Goal: Information Seeking & Learning: Find specific page/section

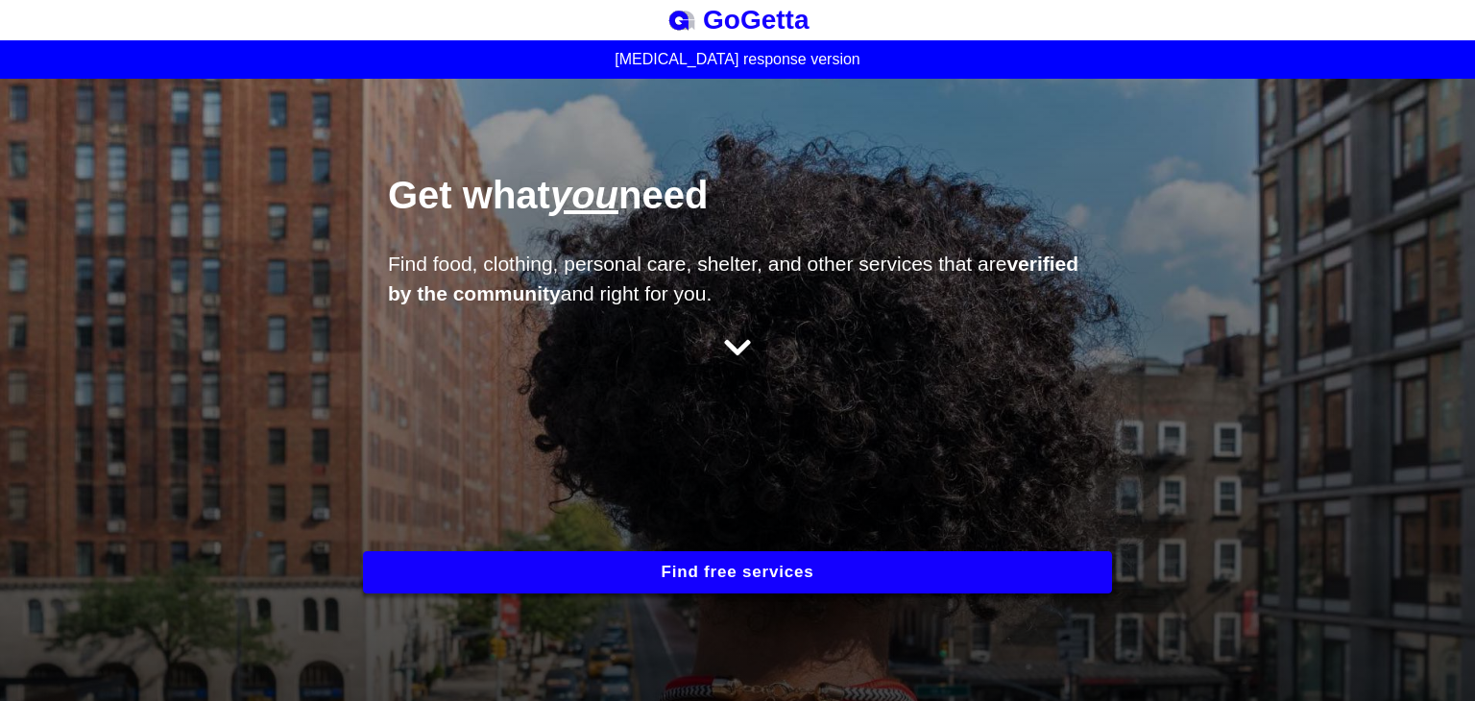
click at [818, 569] on button "Find free services" at bounding box center [737, 572] width 749 height 42
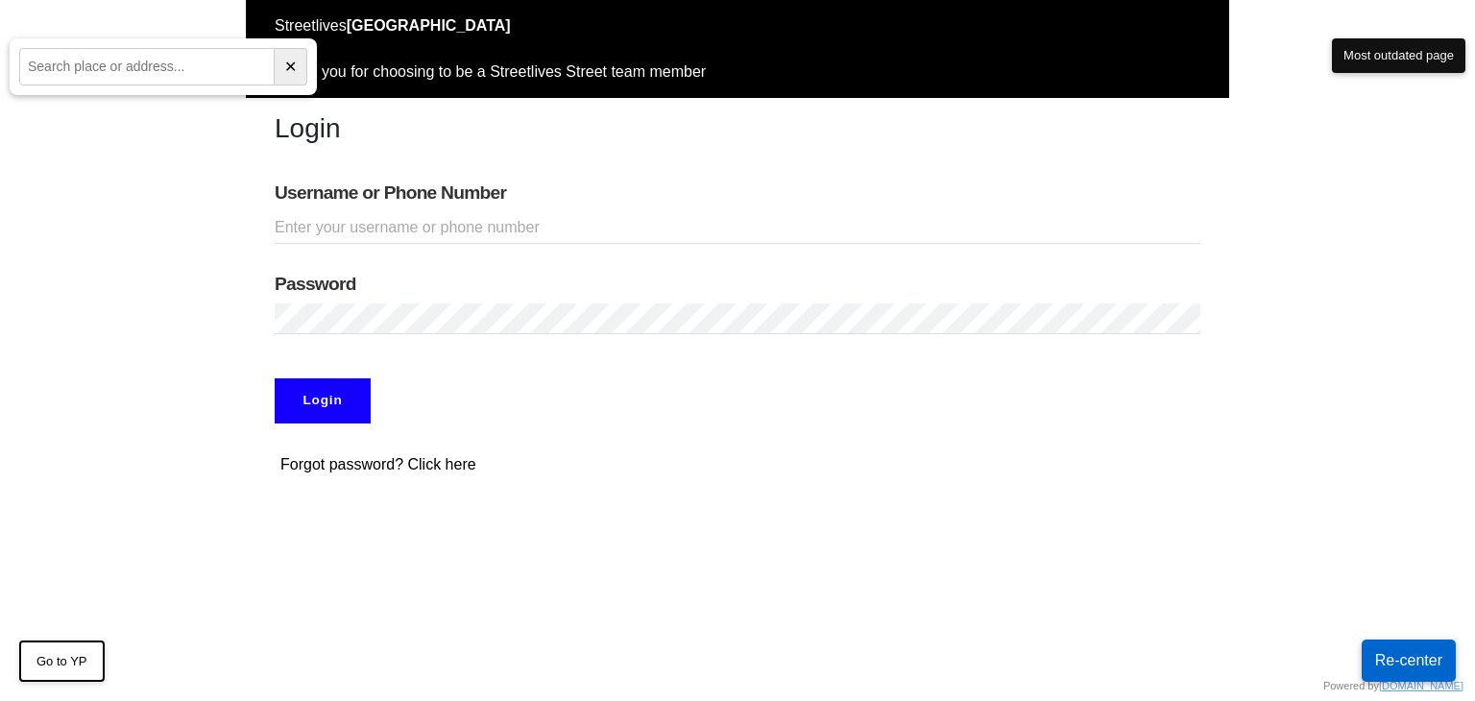
click at [417, 214] on input "Username or Phone Number" at bounding box center [738, 228] width 926 height 32
type input "doobneek"
click at [275, 378] on input "Login" at bounding box center [323, 400] width 96 height 44
click at [314, 396] on input "Login" at bounding box center [323, 400] width 96 height 44
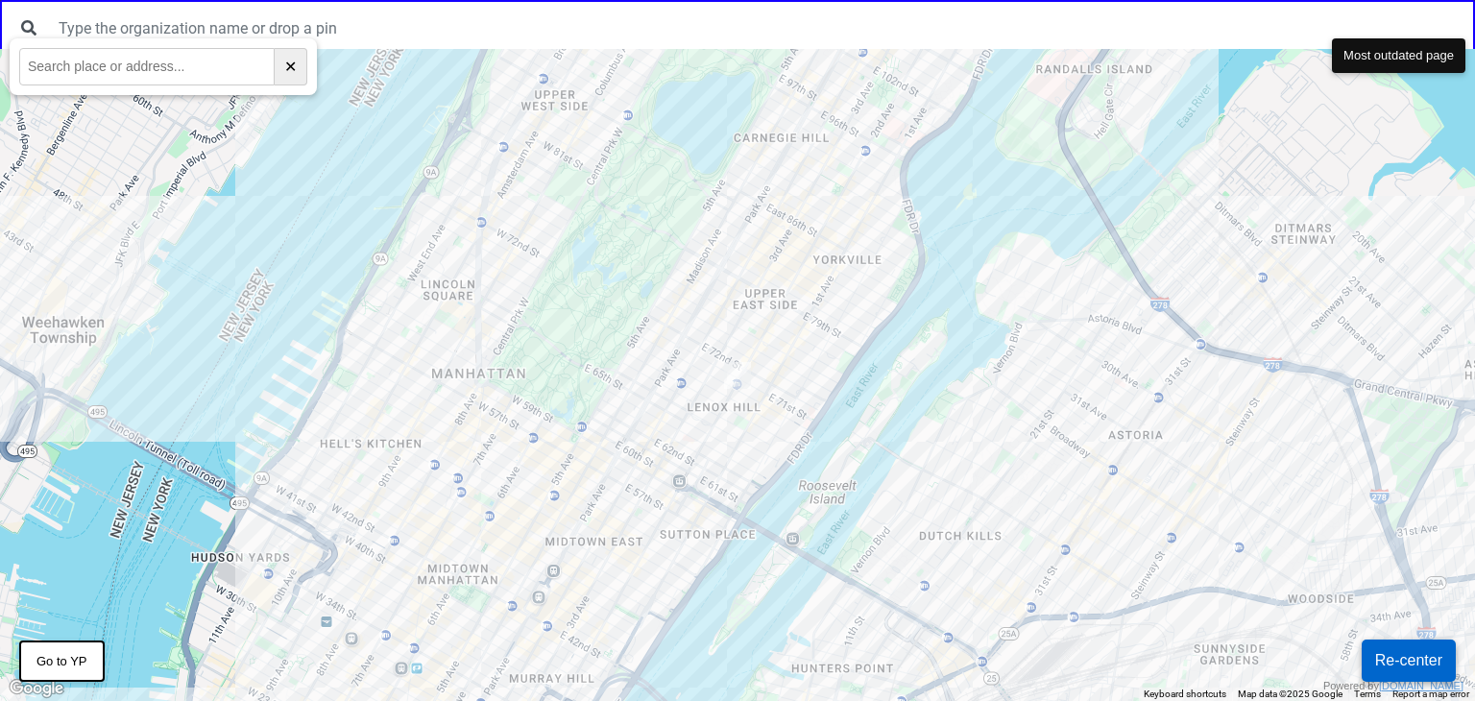
click at [844, 283] on div at bounding box center [737, 375] width 1475 height 652
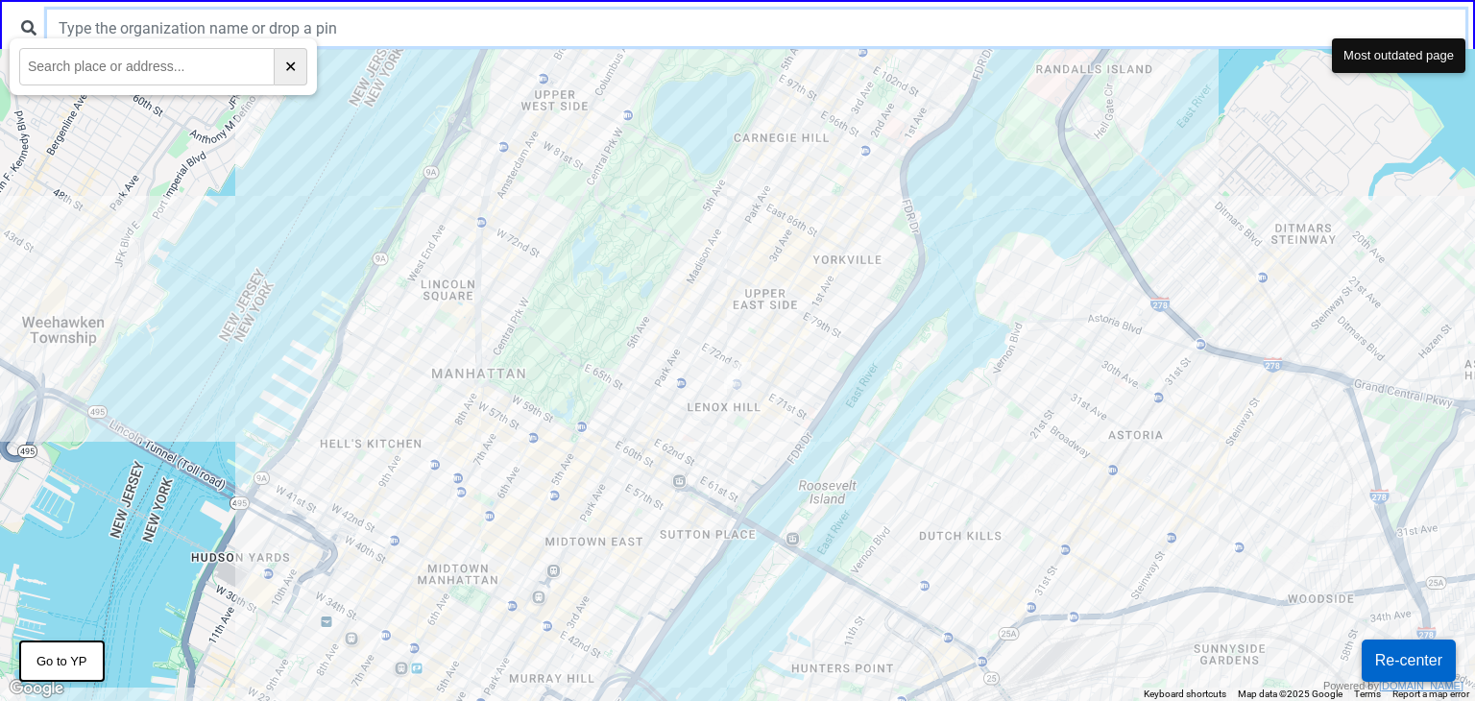
click at [344, 22] on input "text" at bounding box center [756, 28] width 1418 height 36
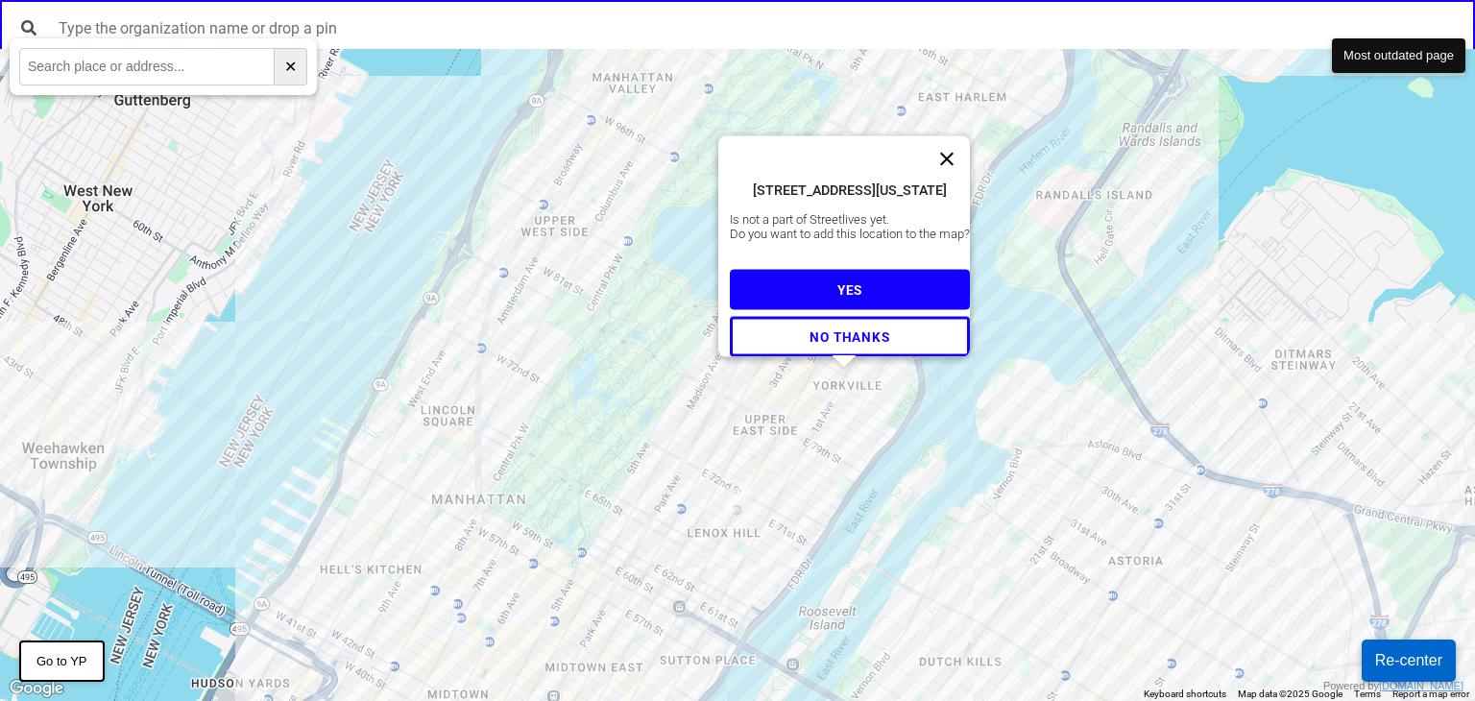
click at [954, 135] on button "Close" at bounding box center [947, 158] width 46 height 46
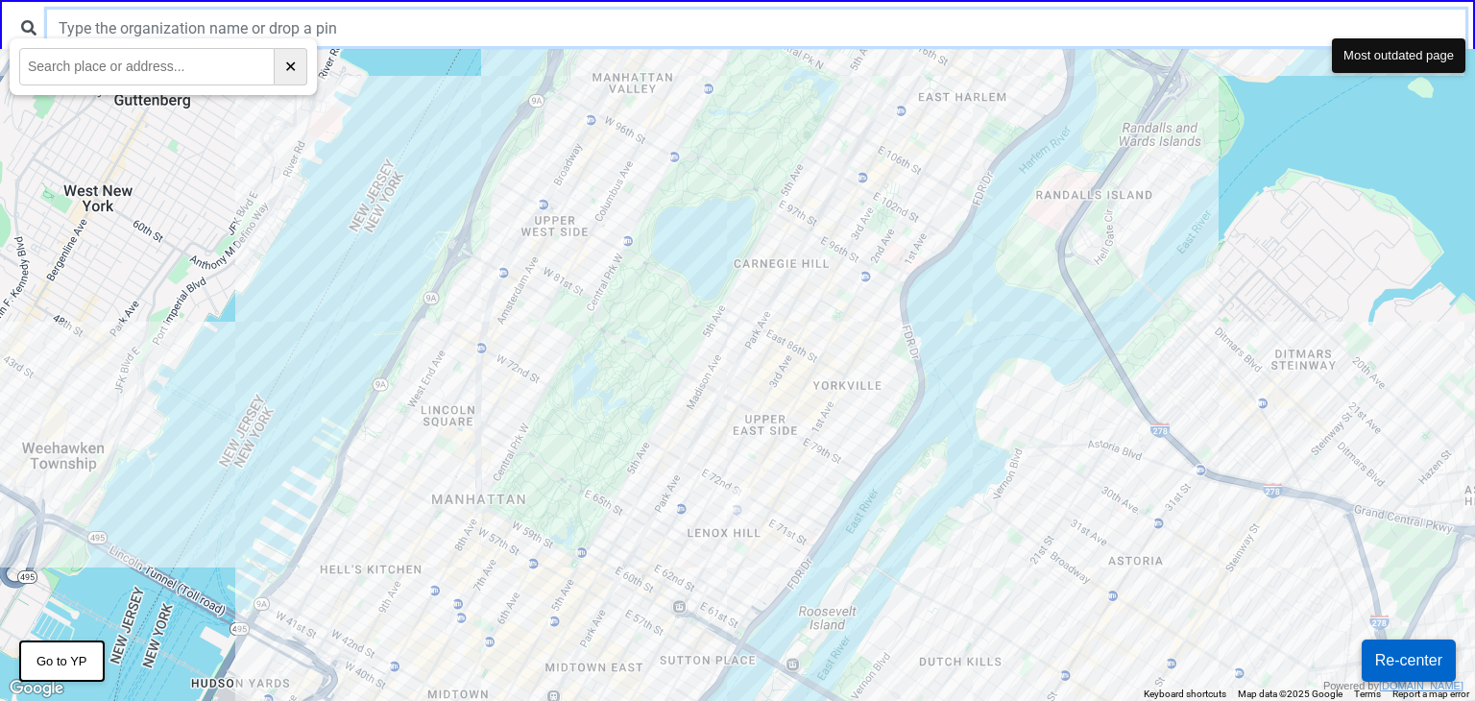
click at [849, 24] on input "text" at bounding box center [756, 28] width 1418 height 36
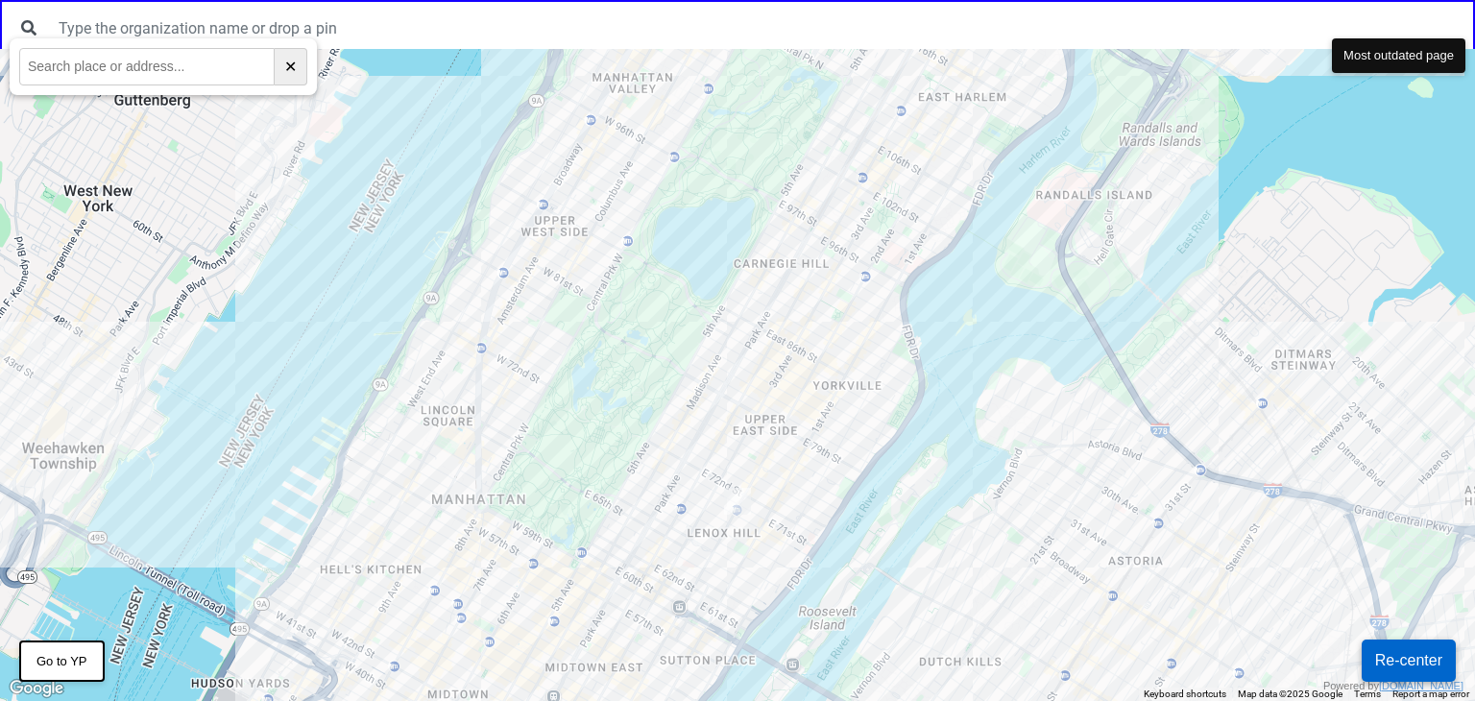
click at [746, 370] on div at bounding box center [737, 375] width 1475 height 652
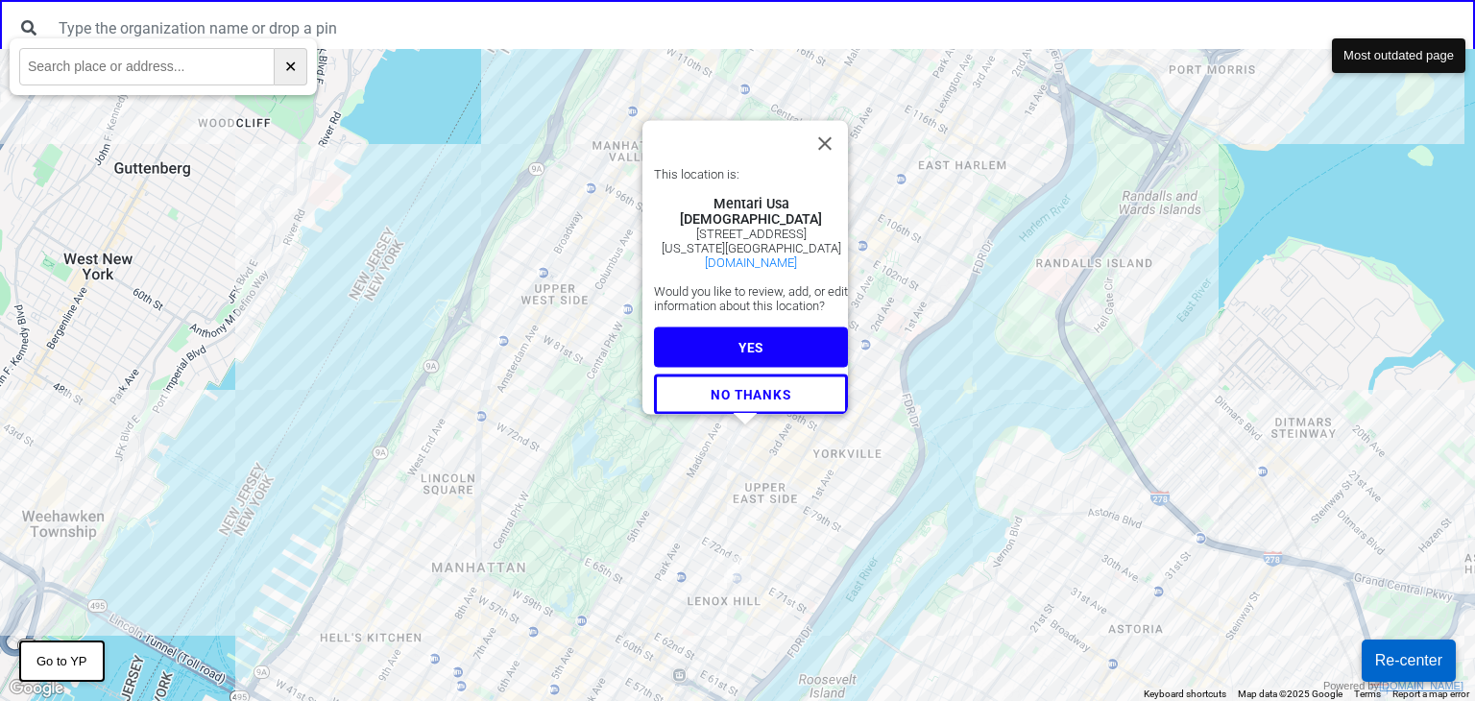
click at [755, 339] on span "YES" at bounding box center [750, 346] width 25 height 15
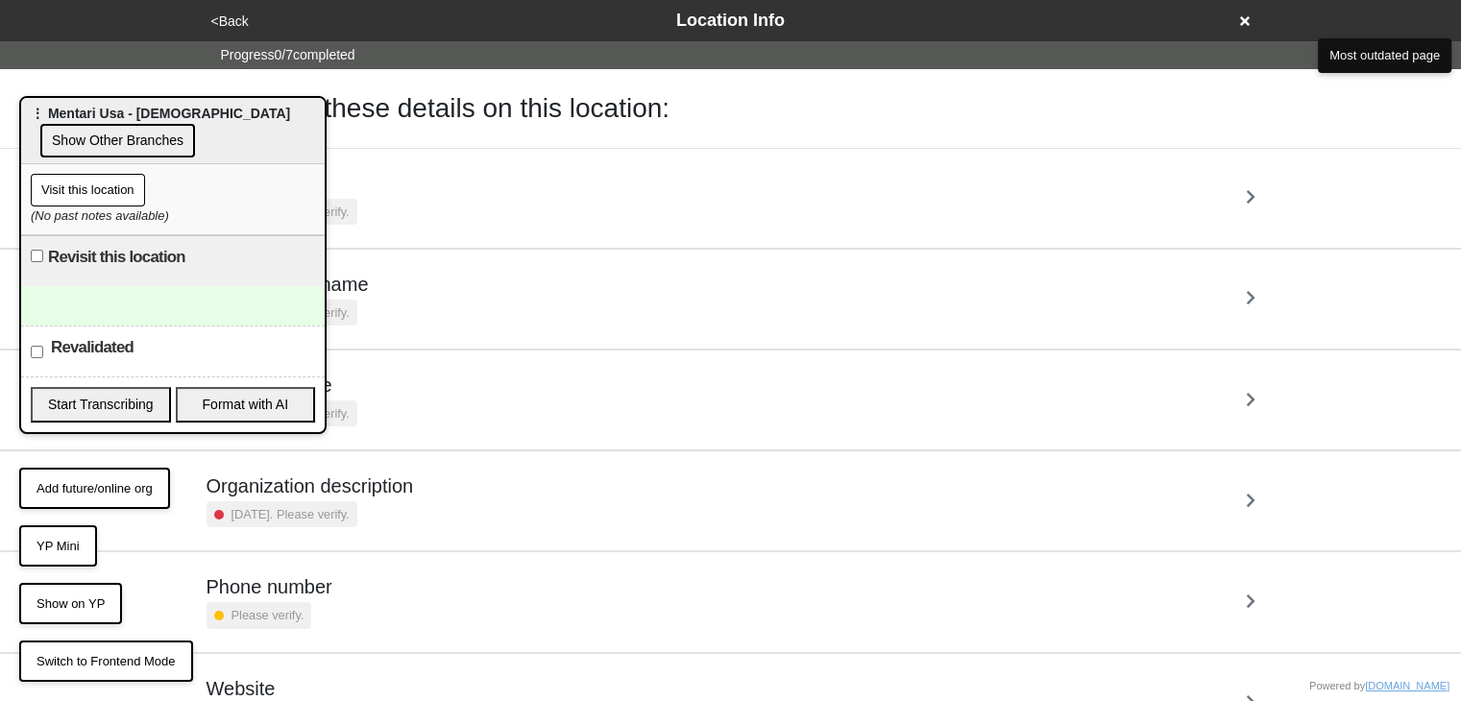
click at [222, 18] on button "<Back" at bounding box center [229, 22] width 49 height 22
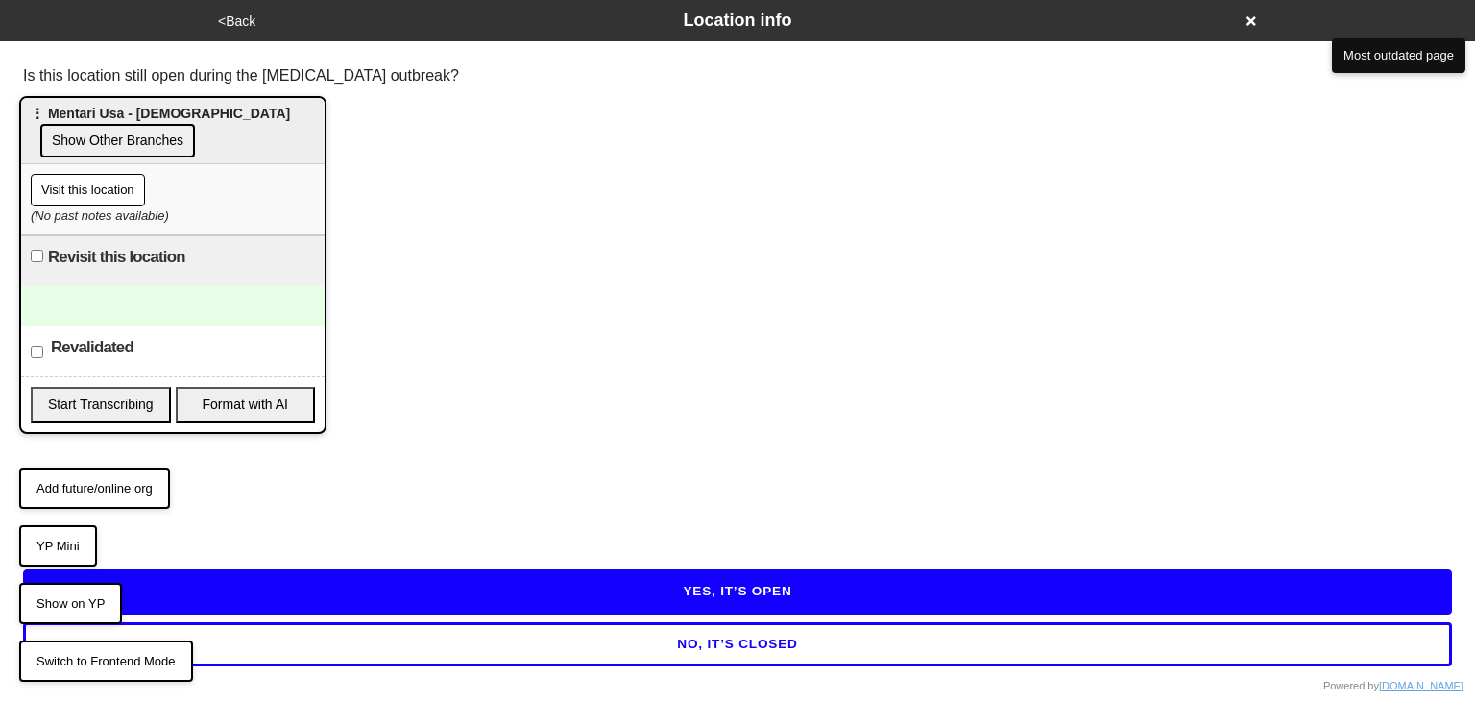
click at [233, 21] on button "<Back" at bounding box center [236, 22] width 49 height 22
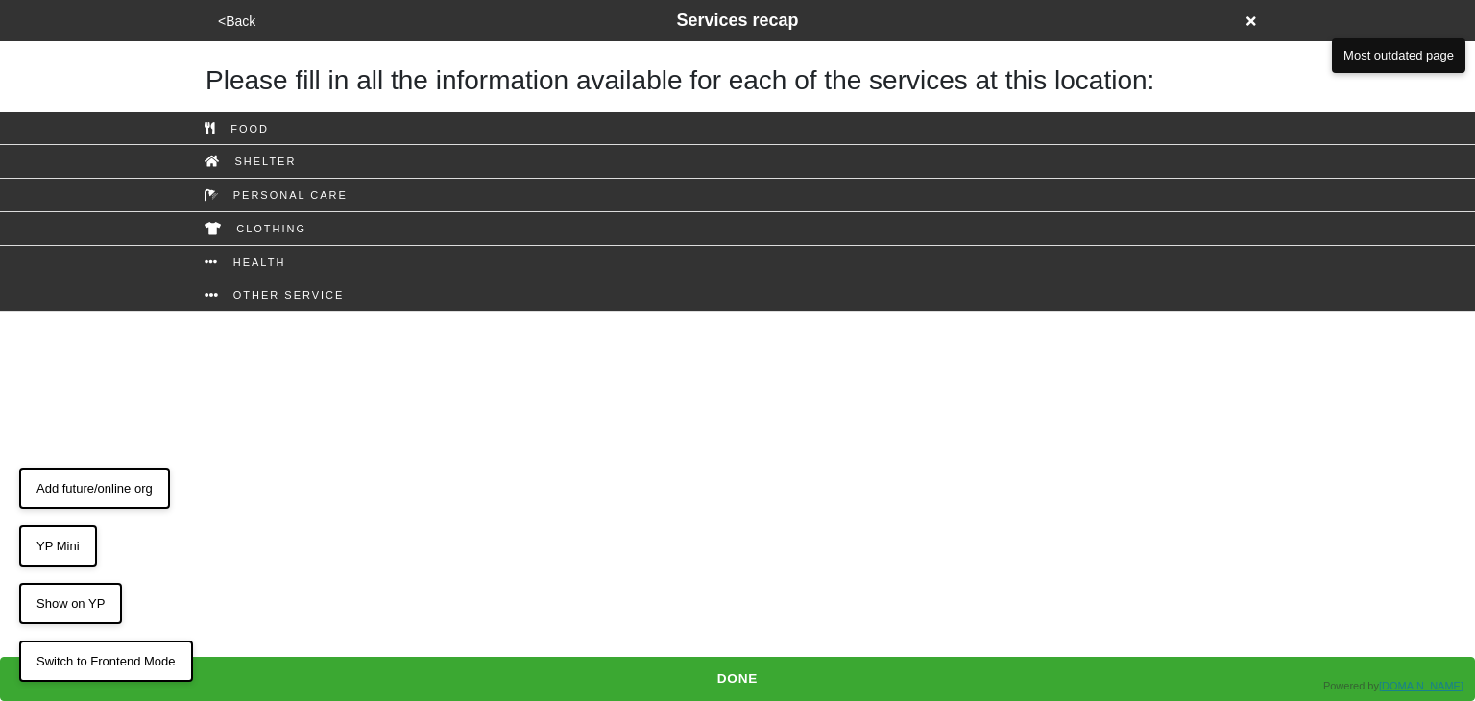
drag, startPoint x: 223, startPoint y: 9, endPoint x: 229, endPoint y: 18, distance: 11.2
click at [226, 15] on div "<Back Services recap" at bounding box center [737, 21] width 1051 height 26
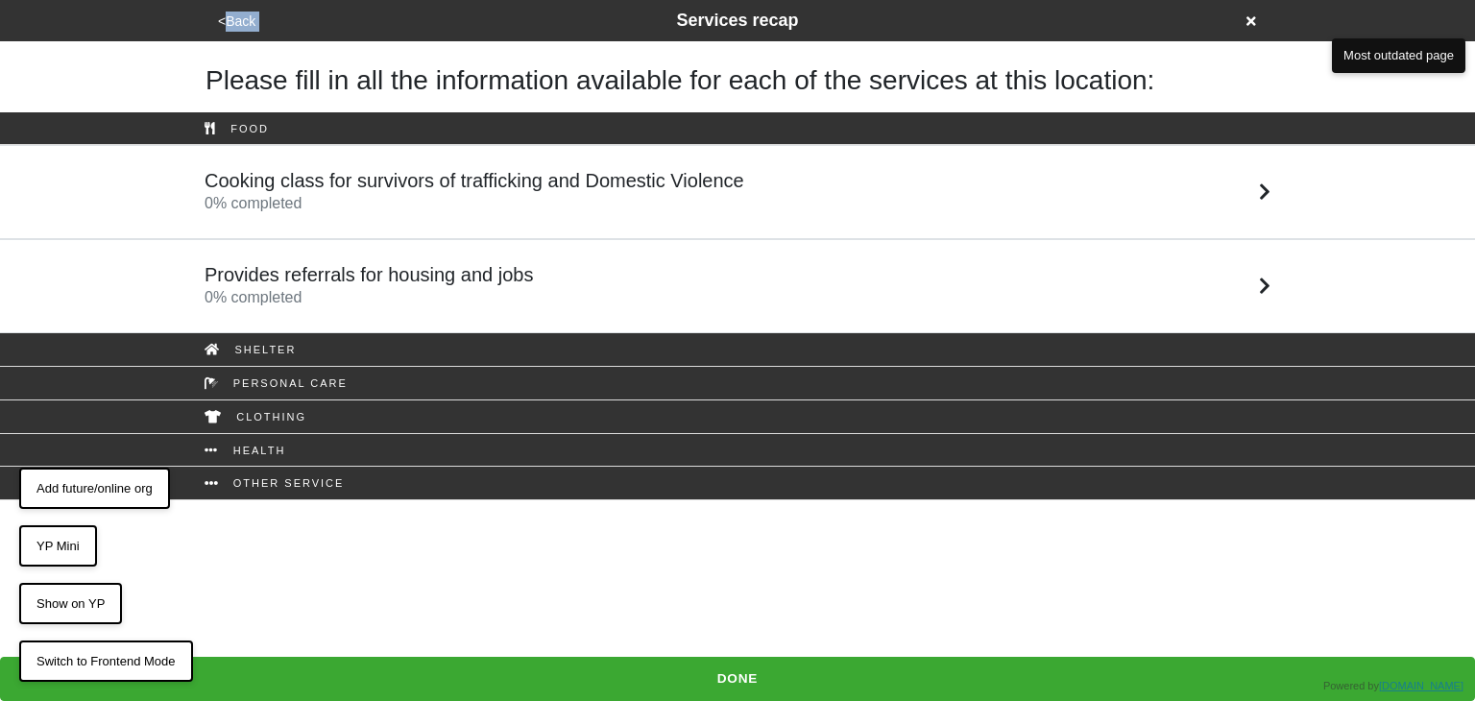
click at [229, 20] on button "<Back" at bounding box center [236, 22] width 49 height 22
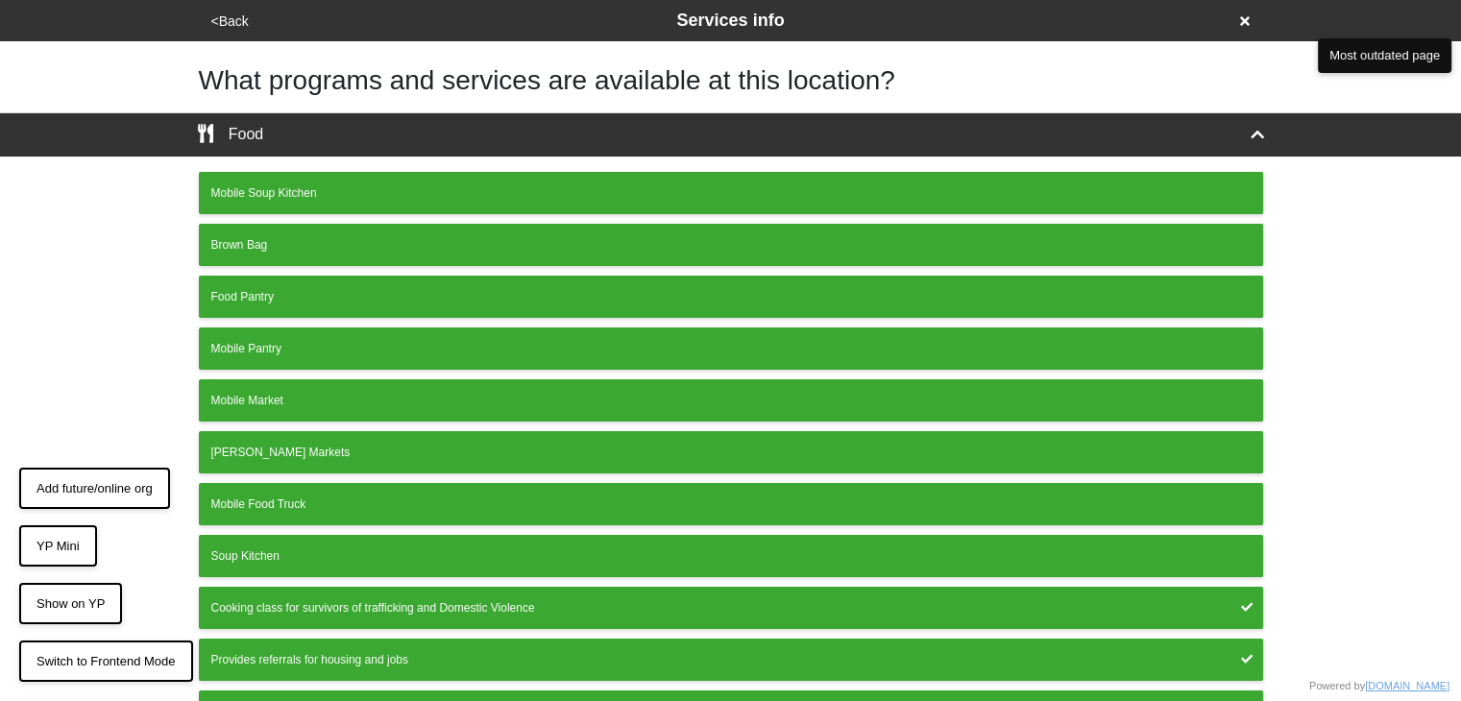
click at [229, 20] on button "<Back" at bounding box center [229, 22] width 49 height 22
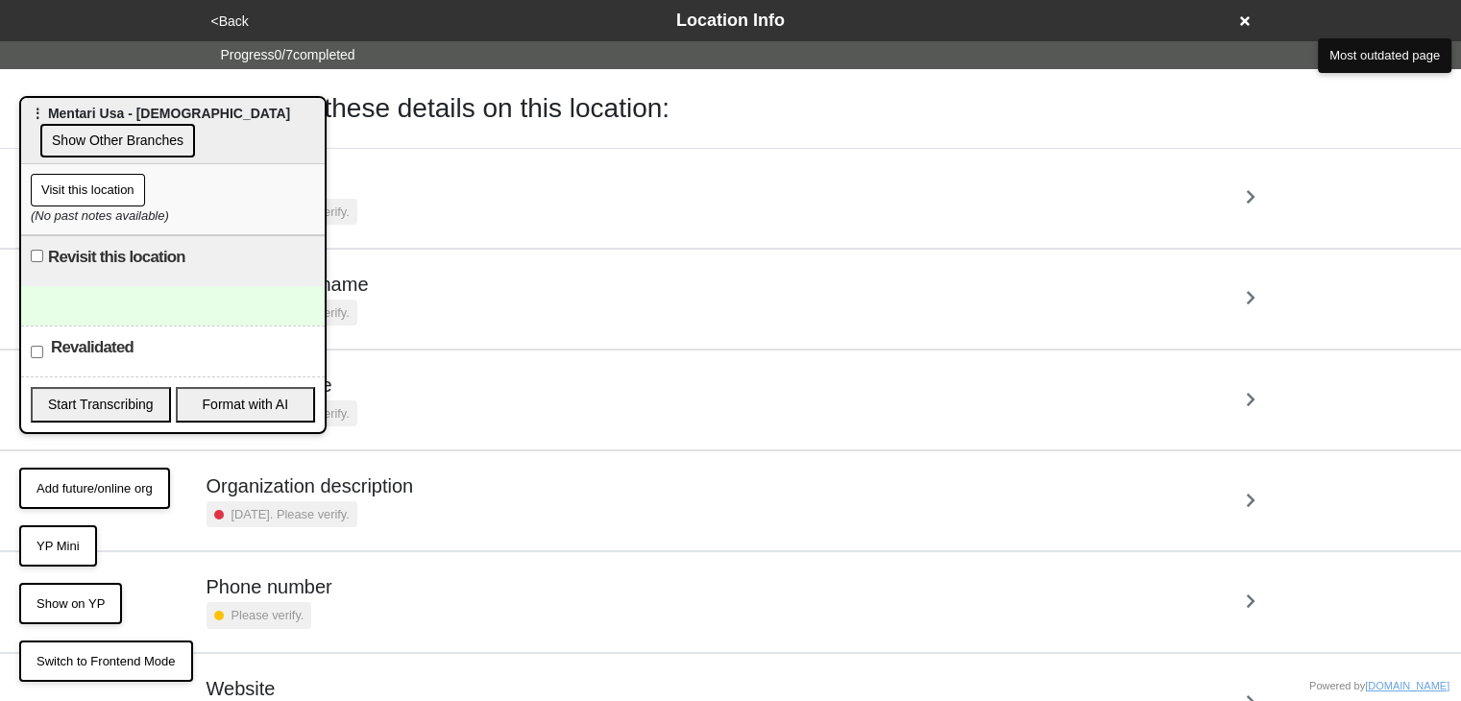
click at [229, 20] on button "<Back" at bounding box center [229, 22] width 49 height 22
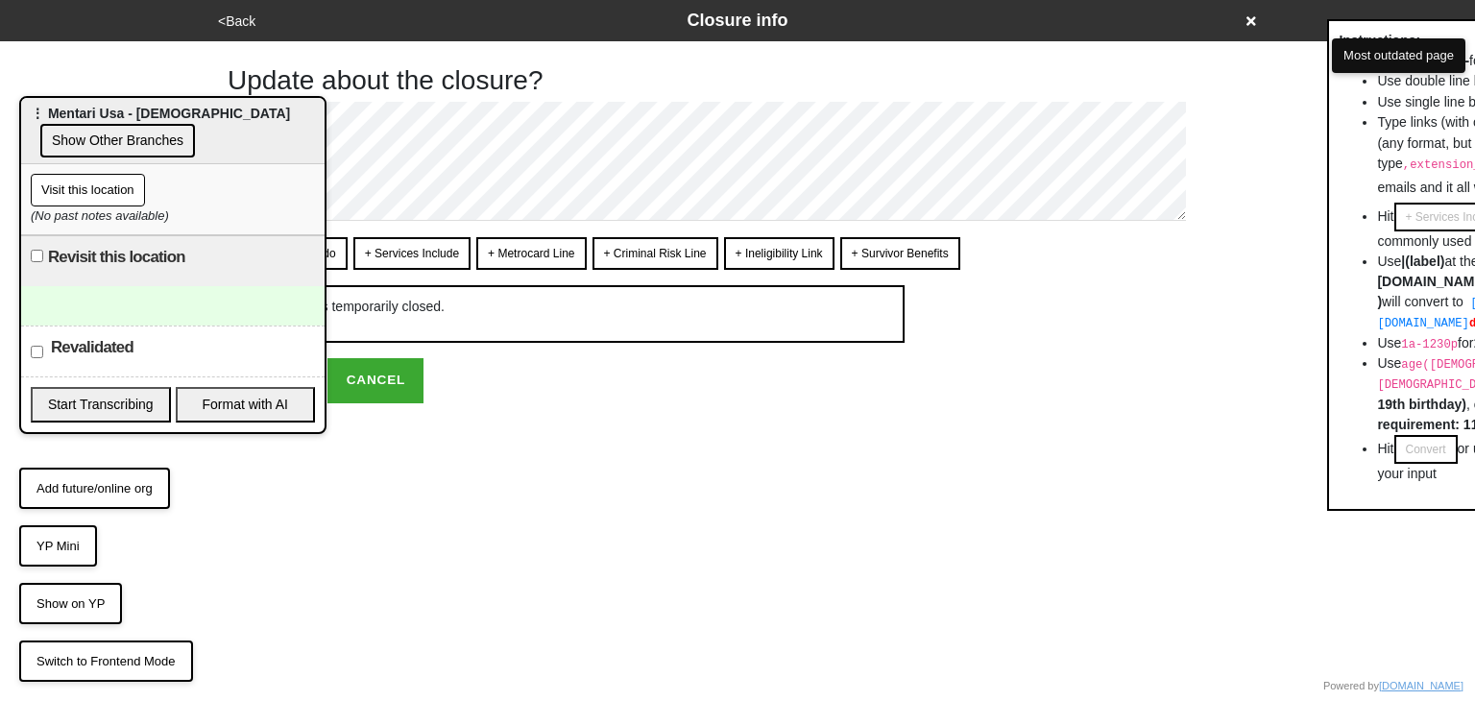
click at [234, 20] on button "<Back" at bounding box center [236, 22] width 49 height 22
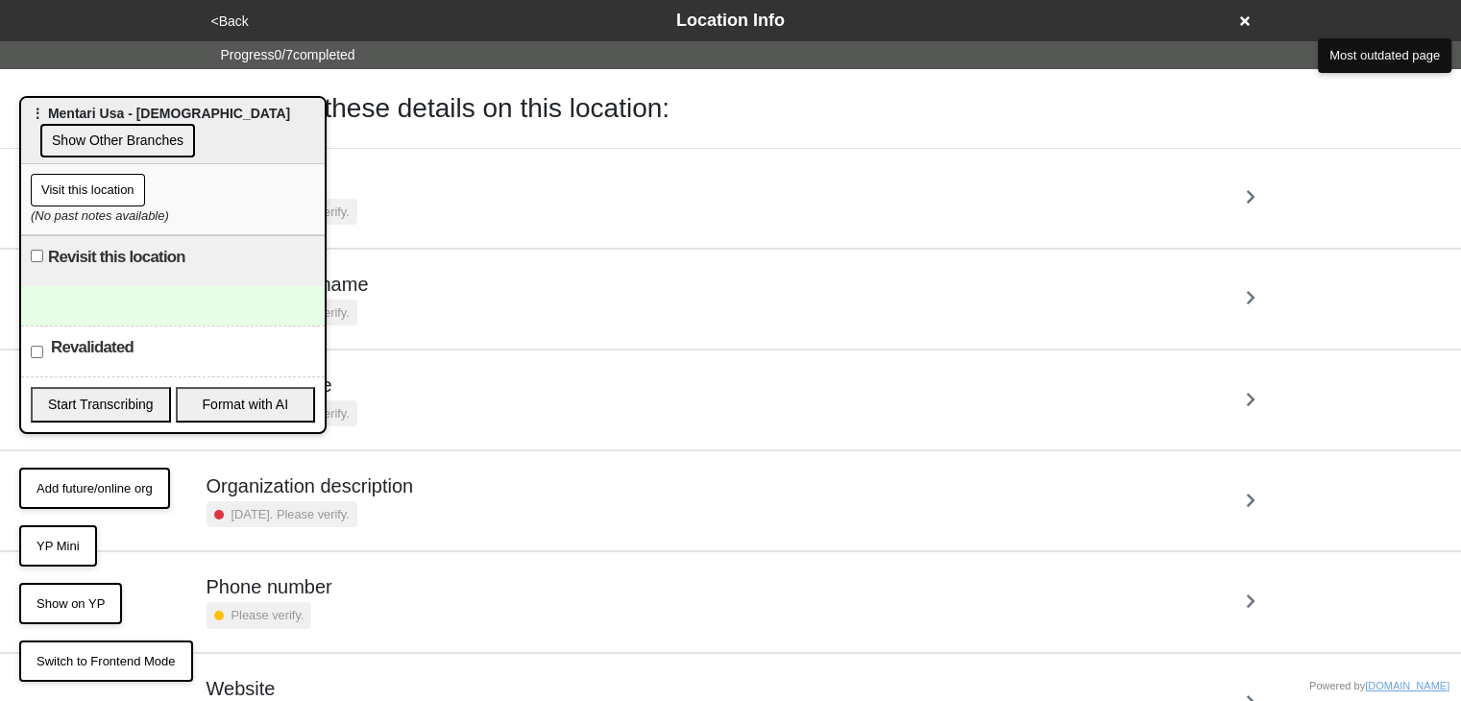
drag, startPoint x: 444, startPoint y: 0, endPoint x: 240, endPoint y: 7, distance: 203.7
click at [240, 7] on div "<Back Location Info" at bounding box center [731, 20] width 1066 height 41
click at [229, 16] on button "<Back" at bounding box center [229, 22] width 49 height 22
